Goal: Task Accomplishment & Management: Complete application form

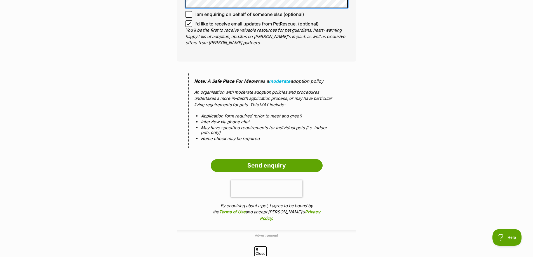
scroll to position [336, 0]
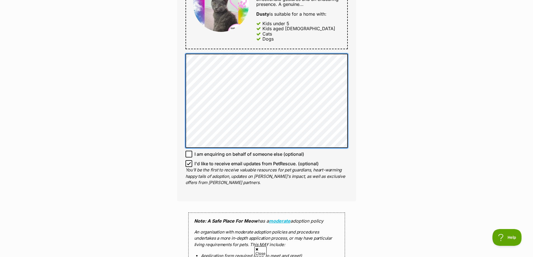
click at [357, 134] on div "Enquire about Dusty Want to increase your chances of a successful enquiry? Upda…" at bounding box center [267, 63] width 196 height 696
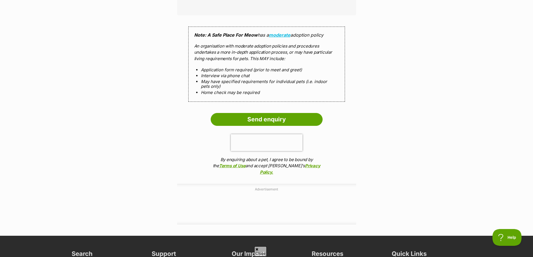
scroll to position [476, 0]
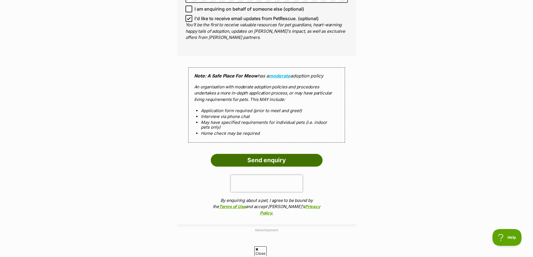
click at [258, 163] on input "Send enquiry" at bounding box center [267, 160] width 112 height 13
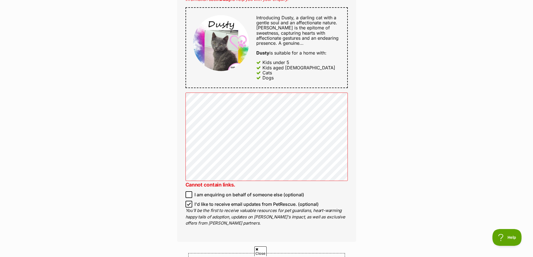
scroll to position [392, 0]
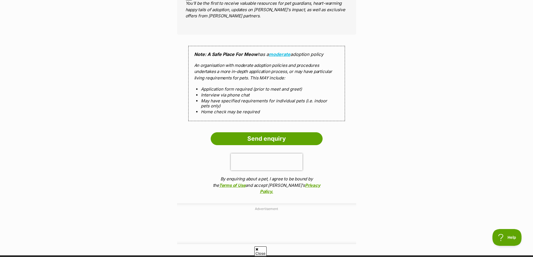
scroll to position [588, 0]
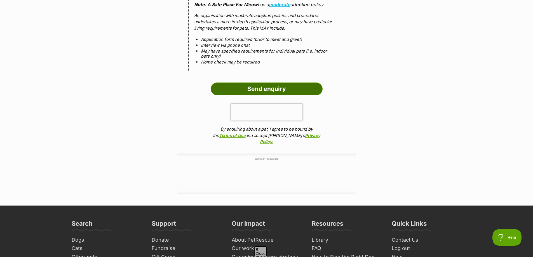
click at [255, 90] on input "Send enquiry" at bounding box center [267, 89] width 112 height 13
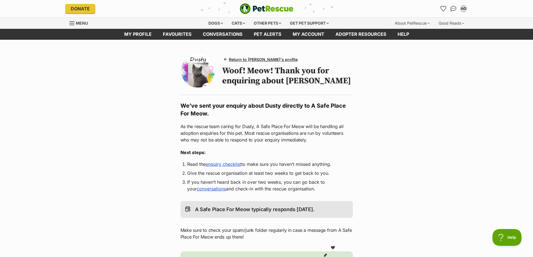
click at [238, 166] on link "enquiry checklist" at bounding box center [224, 165] width 36 height 6
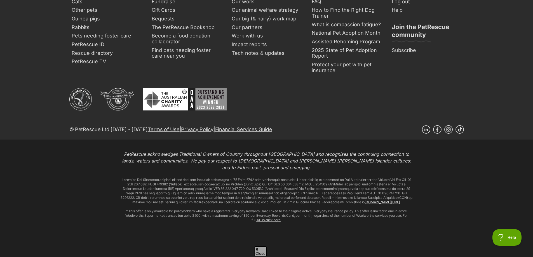
scroll to position [1580, 0]
